Goal: Find specific page/section: Find specific page/section

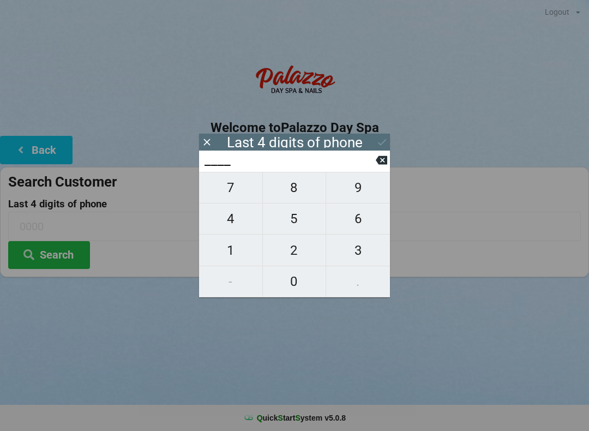
click at [224, 226] on span "4" at bounding box center [230, 218] width 63 height 23
type input "4___"
click at [345, 185] on span "9" at bounding box center [358, 187] width 64 height 23
type input "49__"
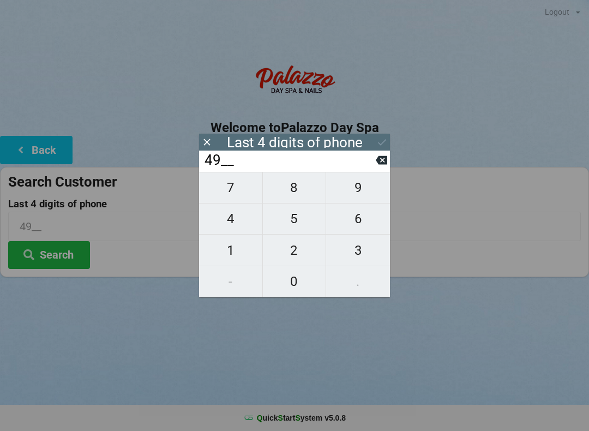
click at [379, 154] on div "49__" at bounding box center [294, 161] width 191 height 21
click at [387, 167] on button at bounding box center [381, 160] width 11 height 15
type input "4___"
click at [362, 255] on span "3" at bounding box center [358, 250] width 64 height 23
type input "43__"
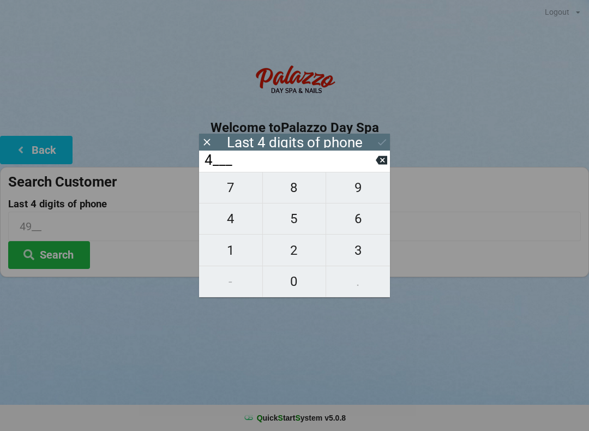
type input "43__"
click at [291, 281] on span "0" at bounding box center [294, 281] width 63 height 23
type input "430_"
click at [356, 255] on span "3" at bounding box center [358, 250] width 64 height 23
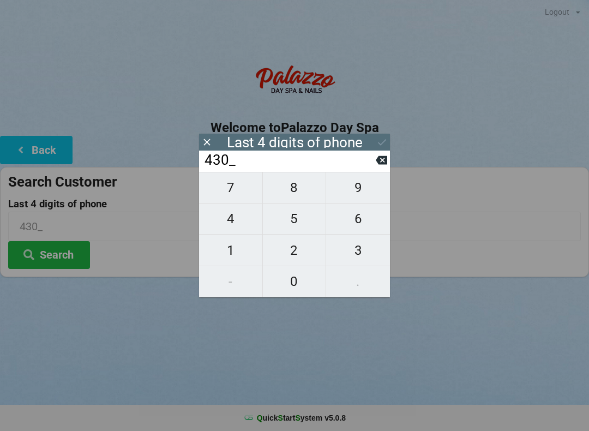
type input "4303"
click at [386, 137] on icon at bounding box center [381, 141] width 11 height 11
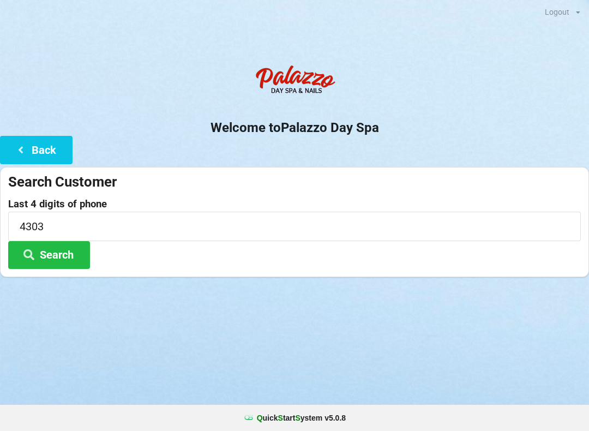
click at [52, 253] on button "Search" at bounding box center [49, 255] width 82 height 28
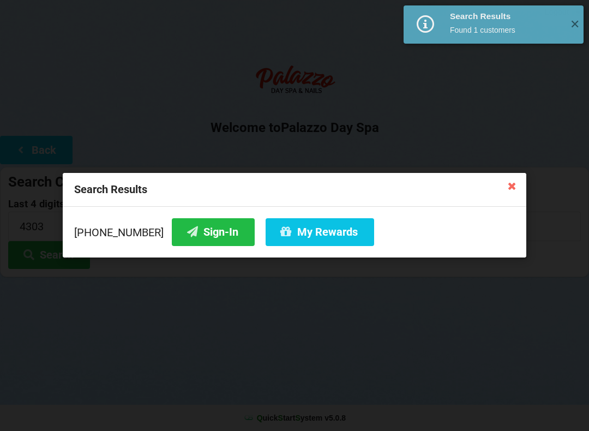
click at [293, 236] on button "My Rewards" at bounding box center [320, 232] width 109 height 28
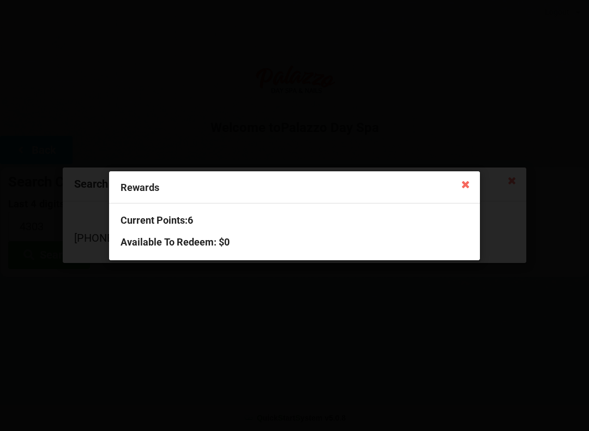
click at [473, 183] on icon at bounding box center [465, 183] width 17 height 17
